Goal: Information Seeking & Learning: Learn about a topic

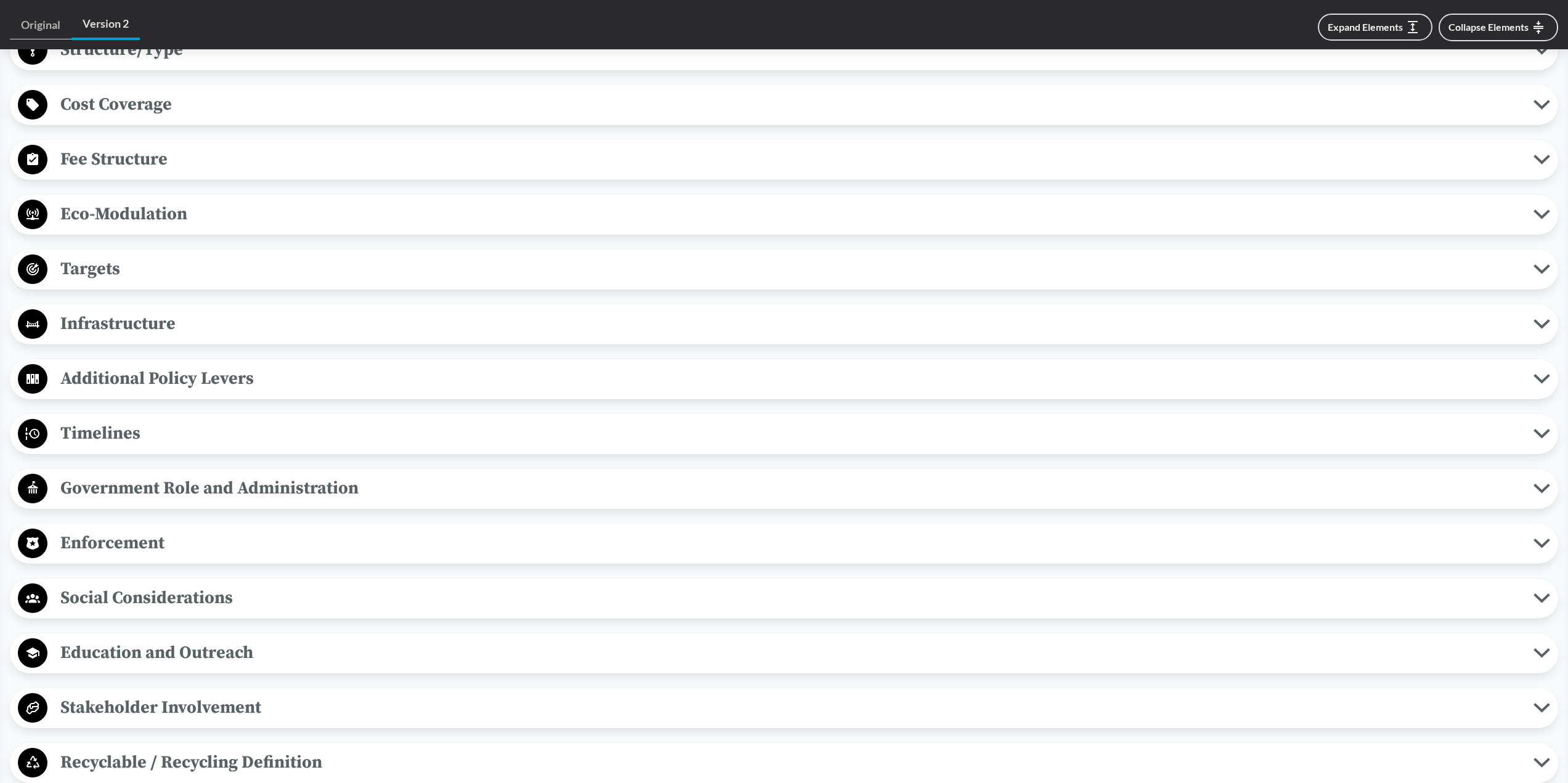
scroll to position [924, 0]
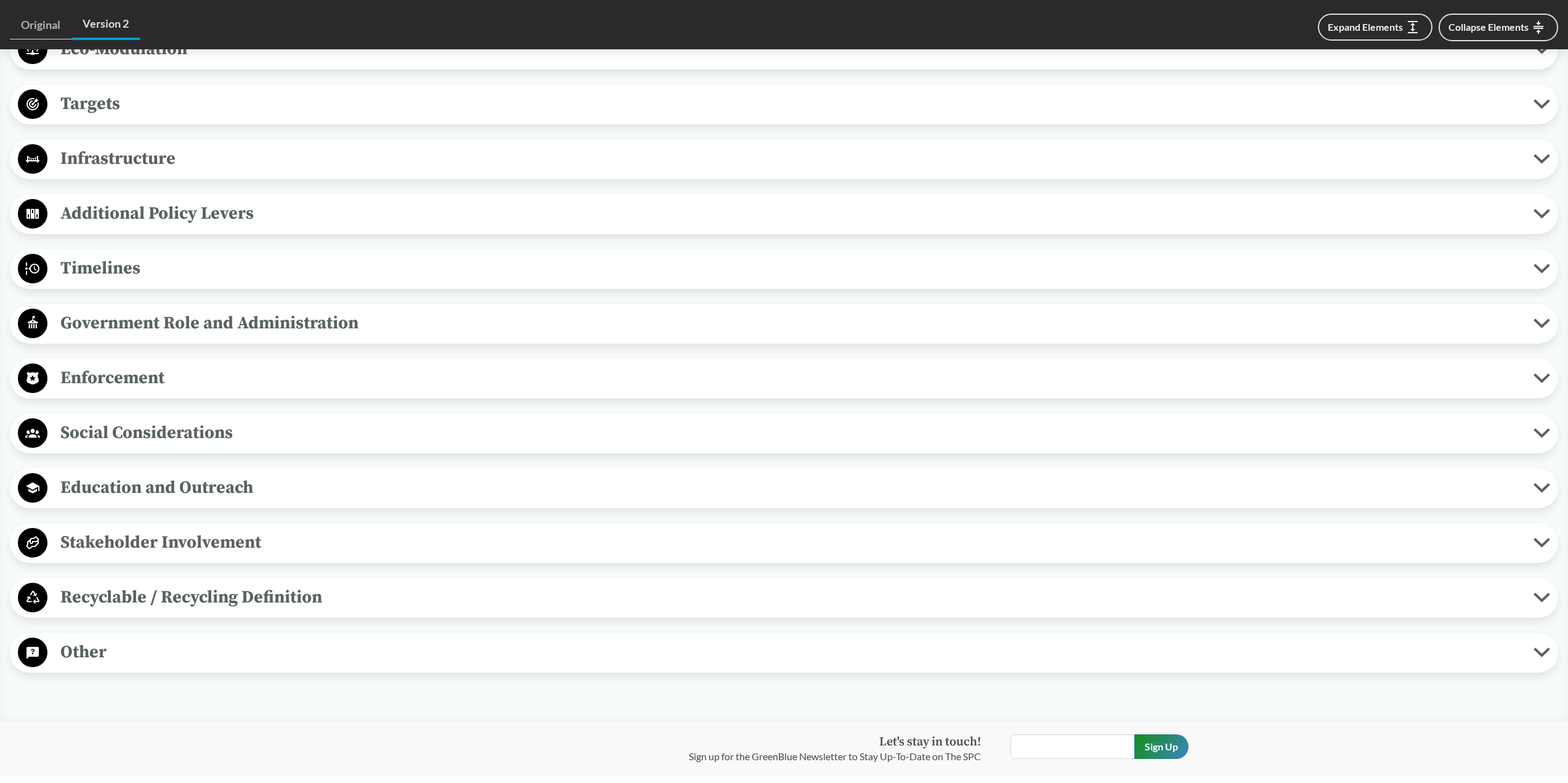
click at [231, 594] on span "Recyclable / Recycling Definition" at bounding box center [790, 597] width 1486 height 27
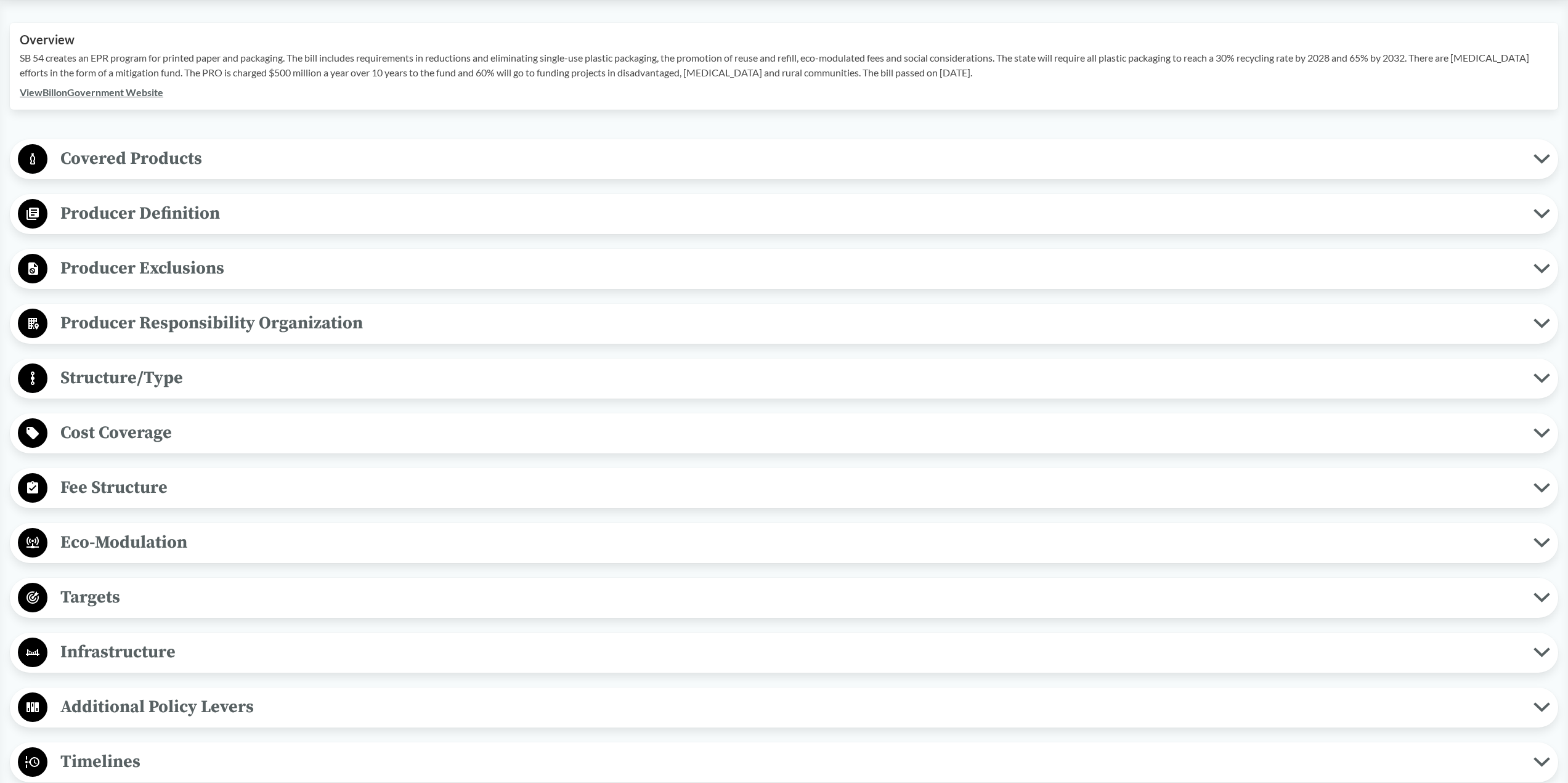
scroll to position [370, 0]
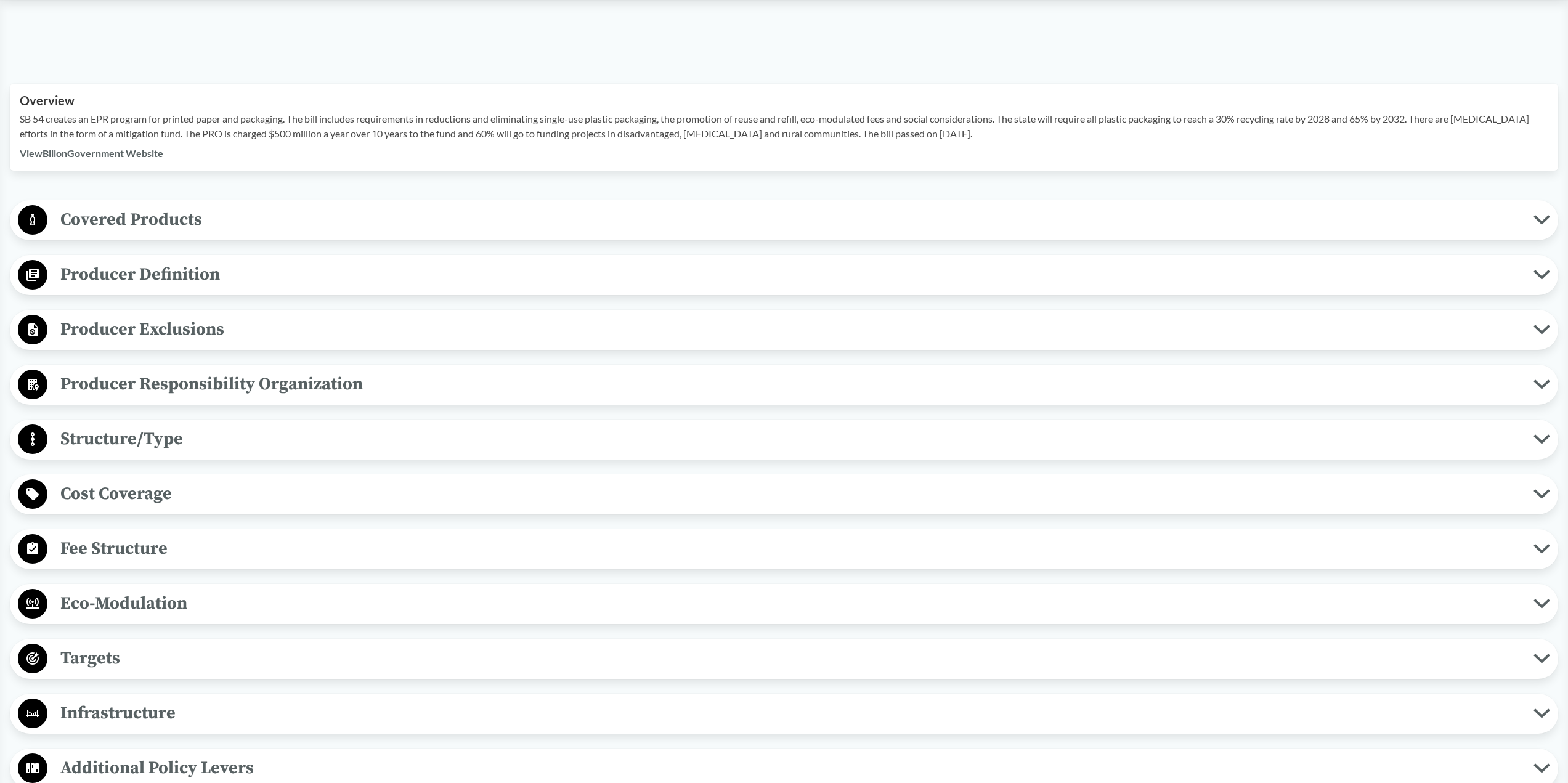
click at [100, 239] on div "Covered Products All Packaging Types Covered products includes single-use packa…" at bounding box center [784, 220] width 1548 height 40
click at [99, 214] on span "Covered Products" at bounding box center [790, 219] width 1486 height 27
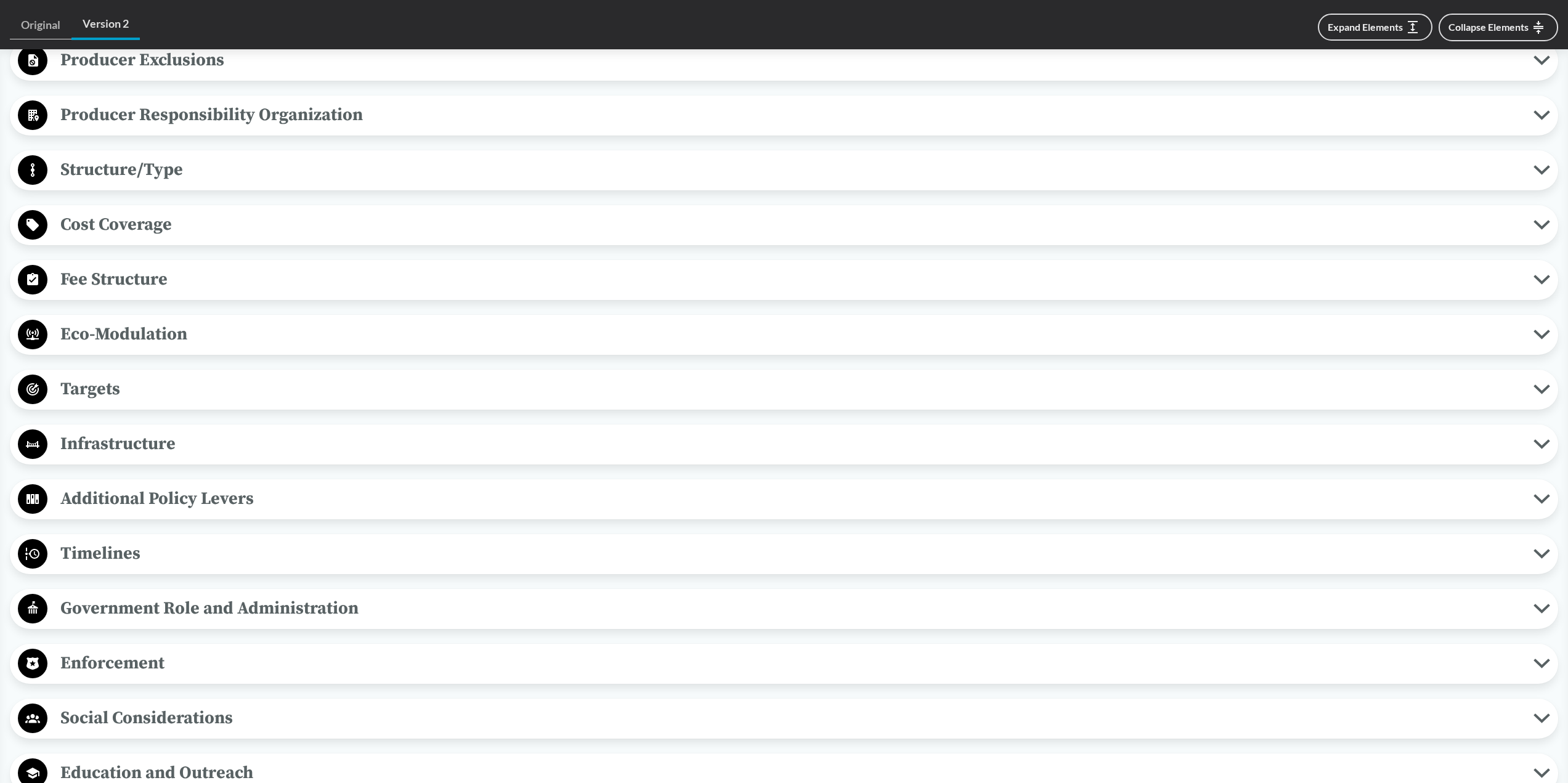
scroll to position [1109, 0]
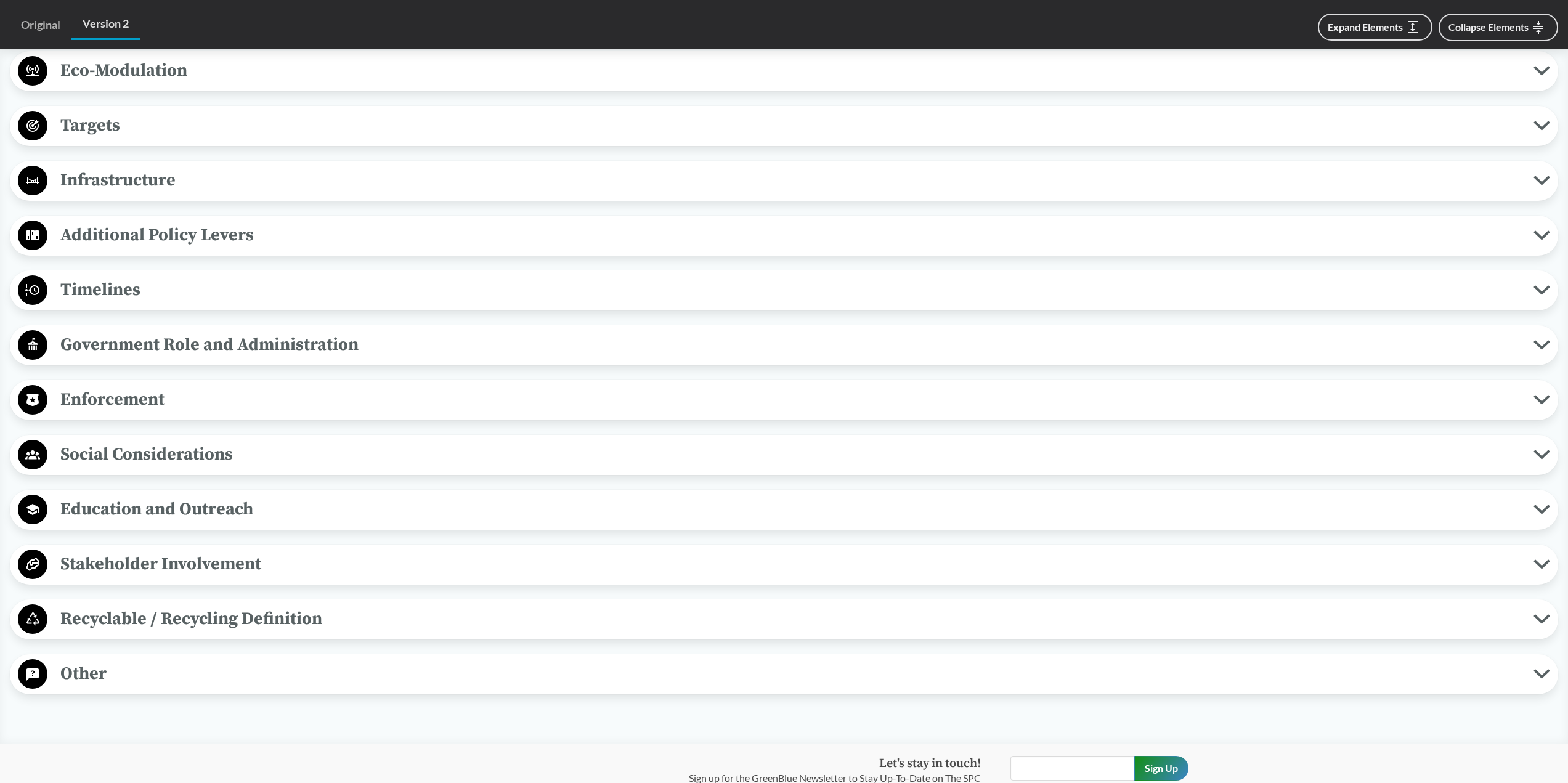
scroll to position [924, 0]
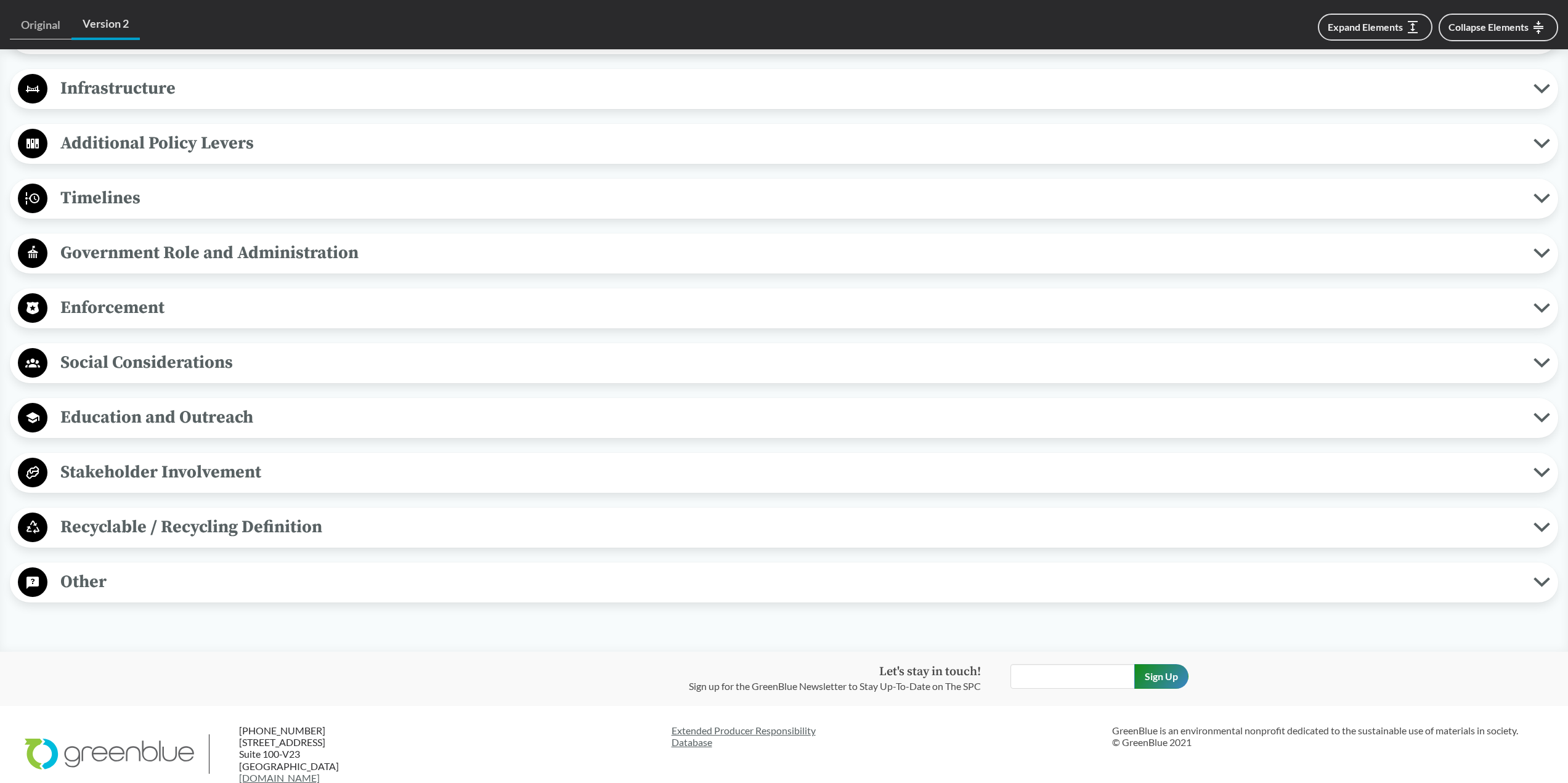
scroll to position [1078, 0]
